Goal: Task Accomplishment & Management: Manage account settings

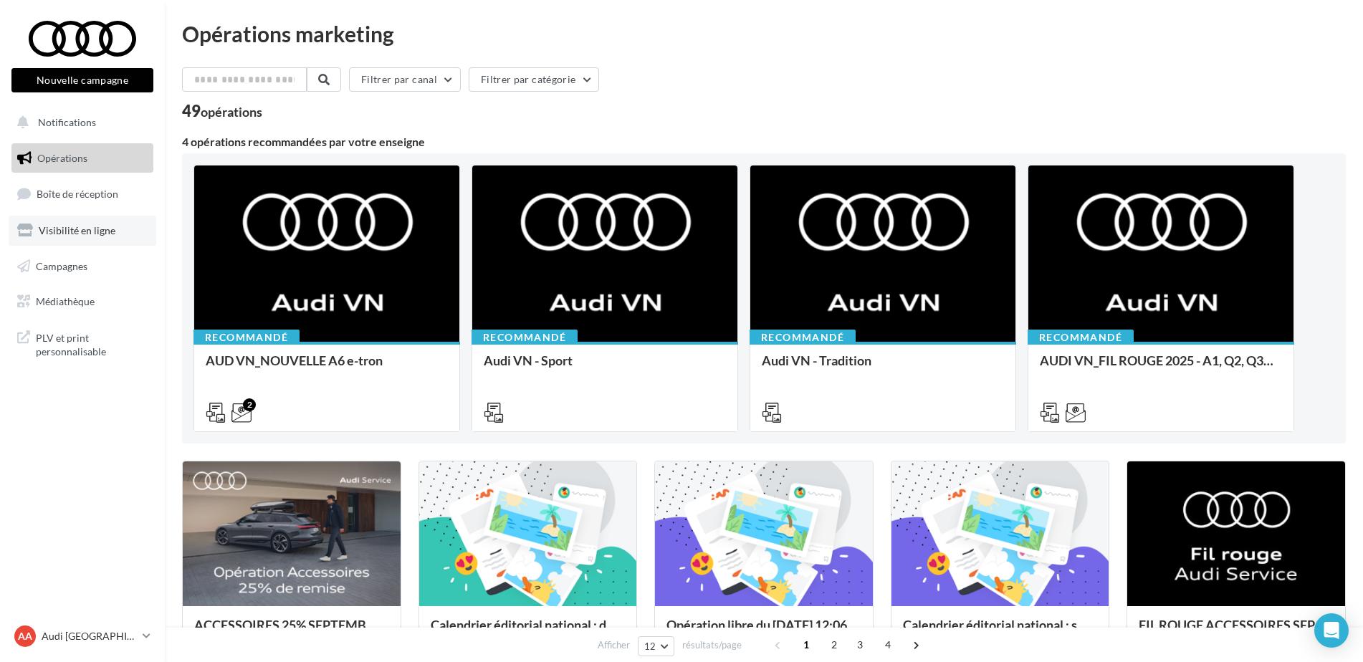
click at [85, 239] on link "Visibilité en ligne" at bounding box center [83, 231] width 148 height 30
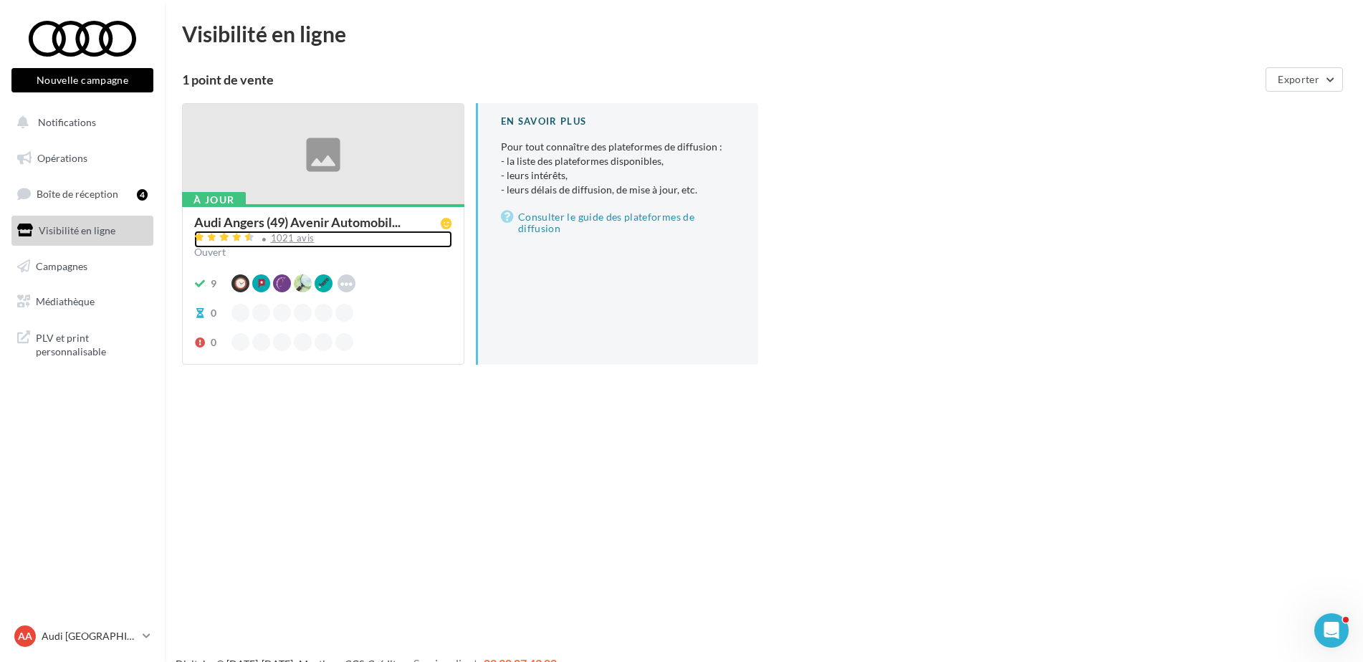
click at [283, 242] on div "1021 avis" at bounding box center [293, 238] width 44 height 9
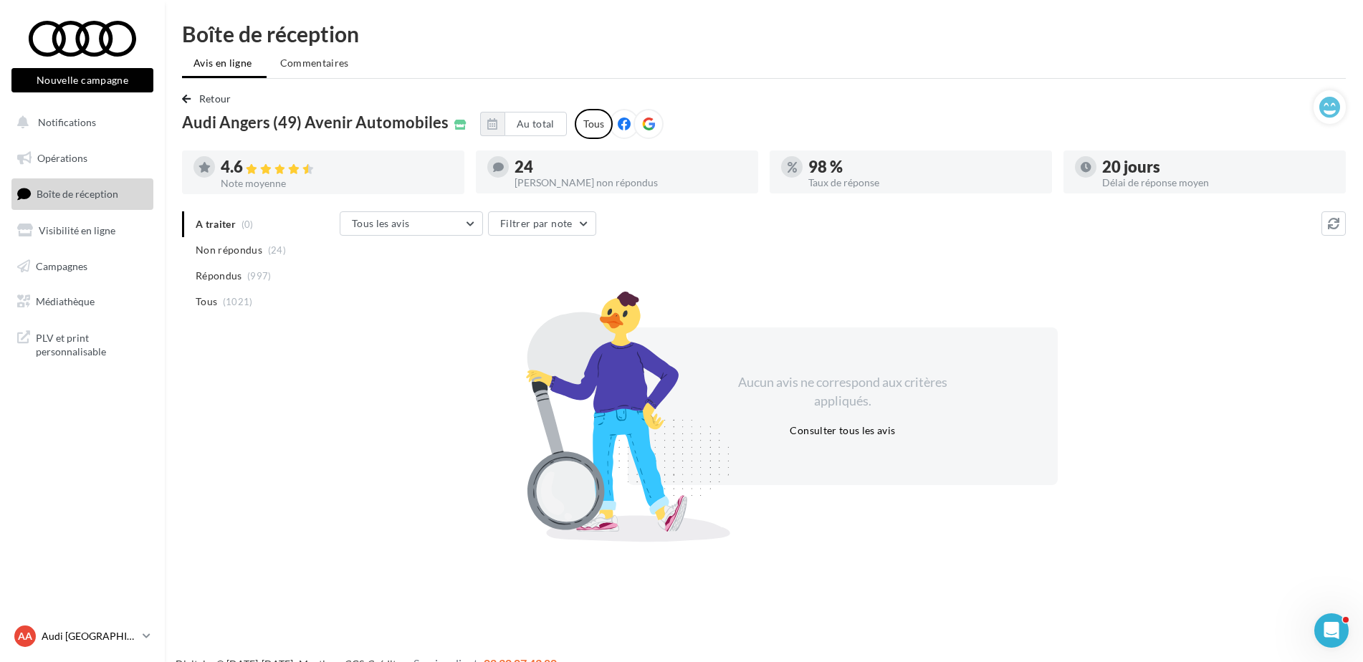
click at [85, 634] on p "Audi [GEOGRAPHIC_DATA]" at bounding box center [89, 636] width 95 height 14
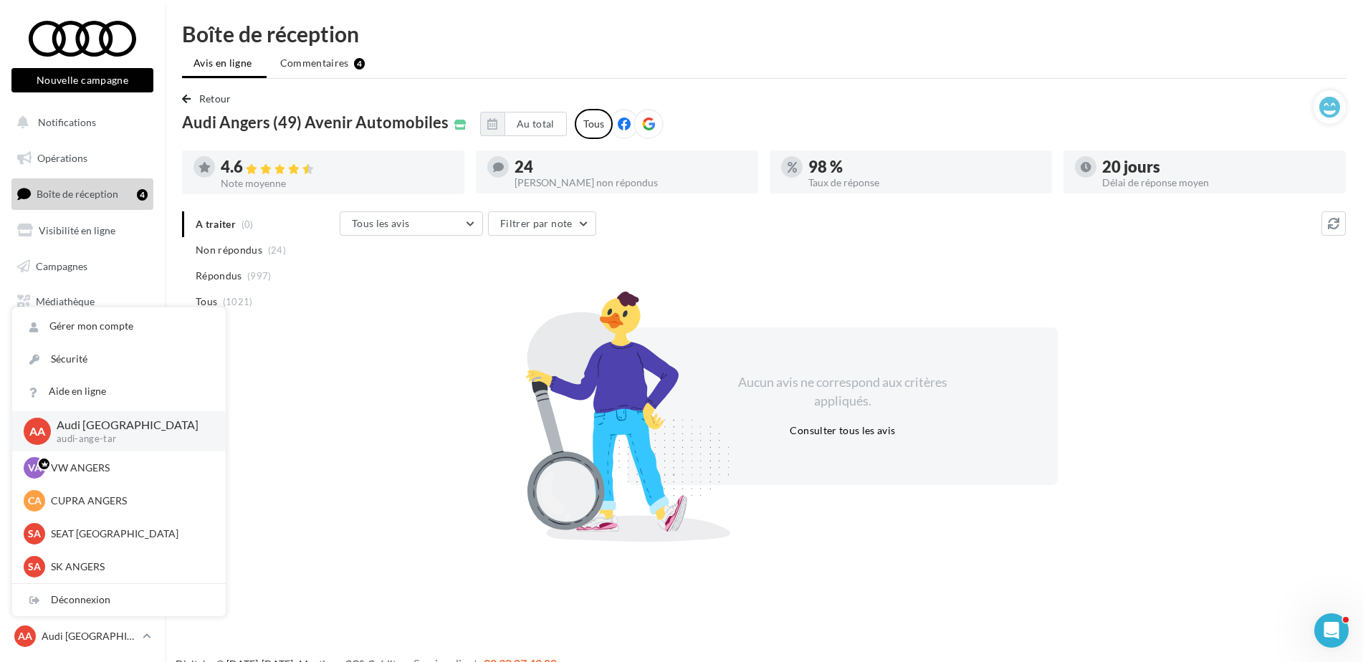
click at [272, 434] on div "A traiter (0) Non répondus (24) Répondus (997) Tous (1021) Tous les avis Tous l…" at bounding box center [764, 373] width 1164 height 325
